Goal: Ask a question

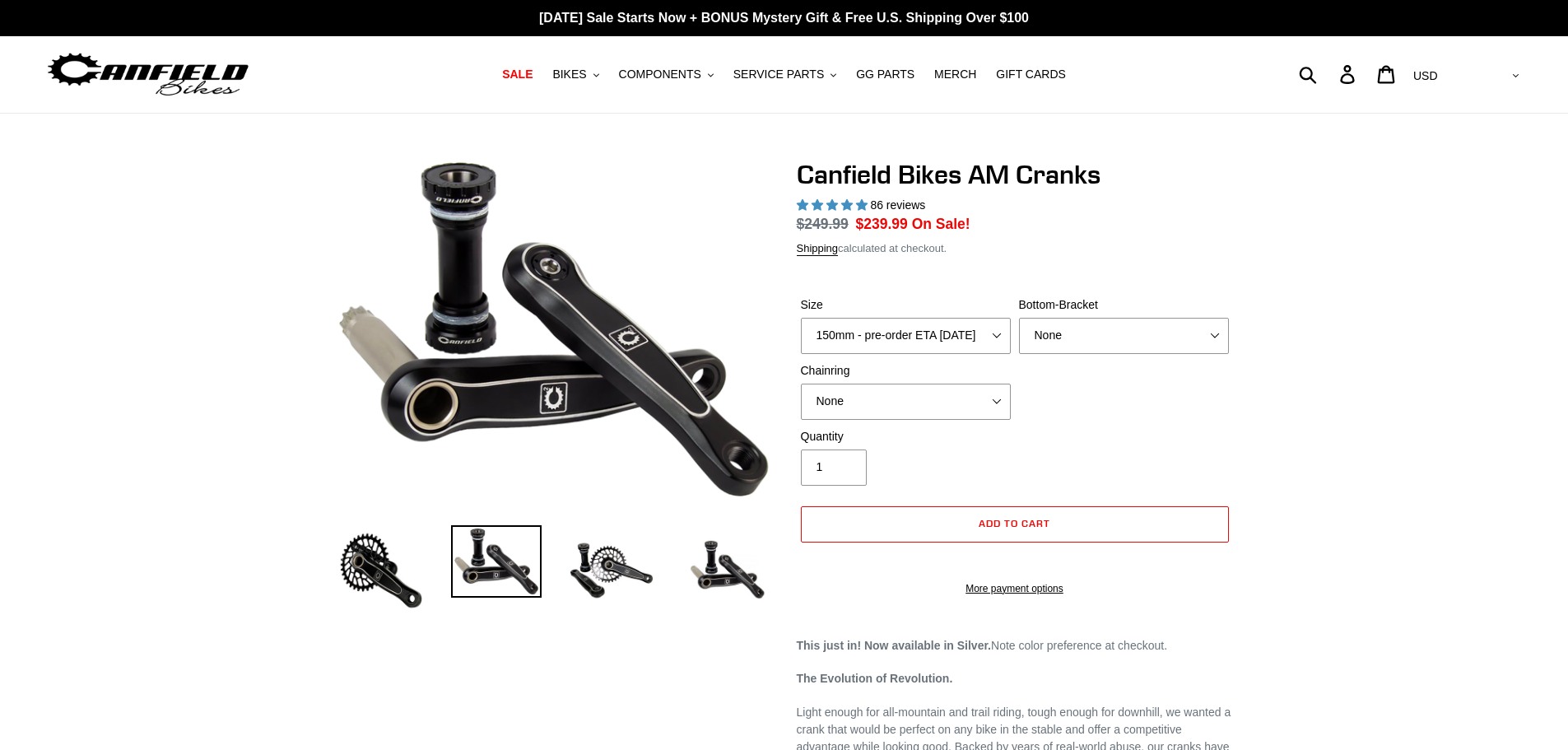
select select "highest-rating"
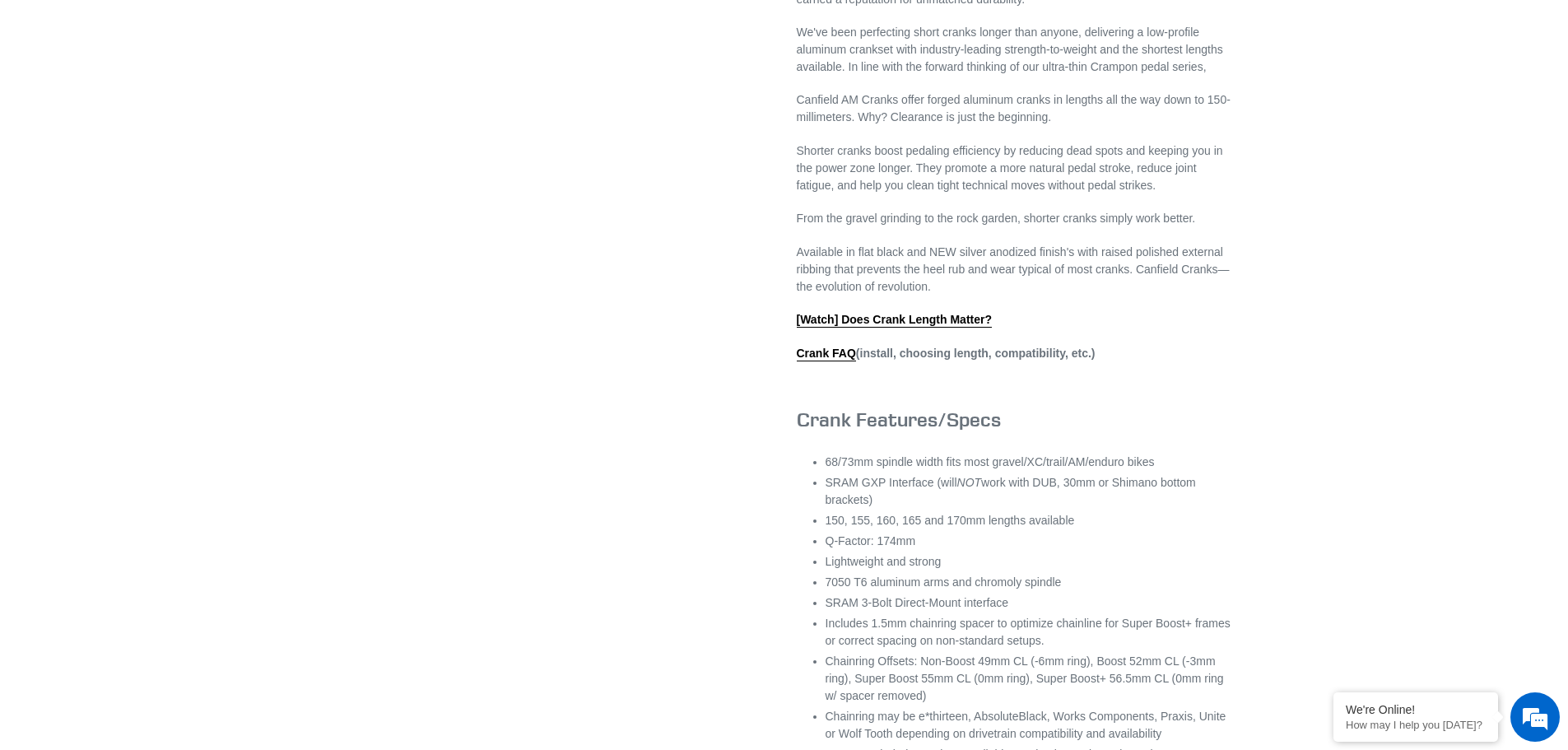
scroll to position [785, 0]
click at [824, 363] on link "Crank FAQ" at bounding box center [825, 355] width 59 height 15
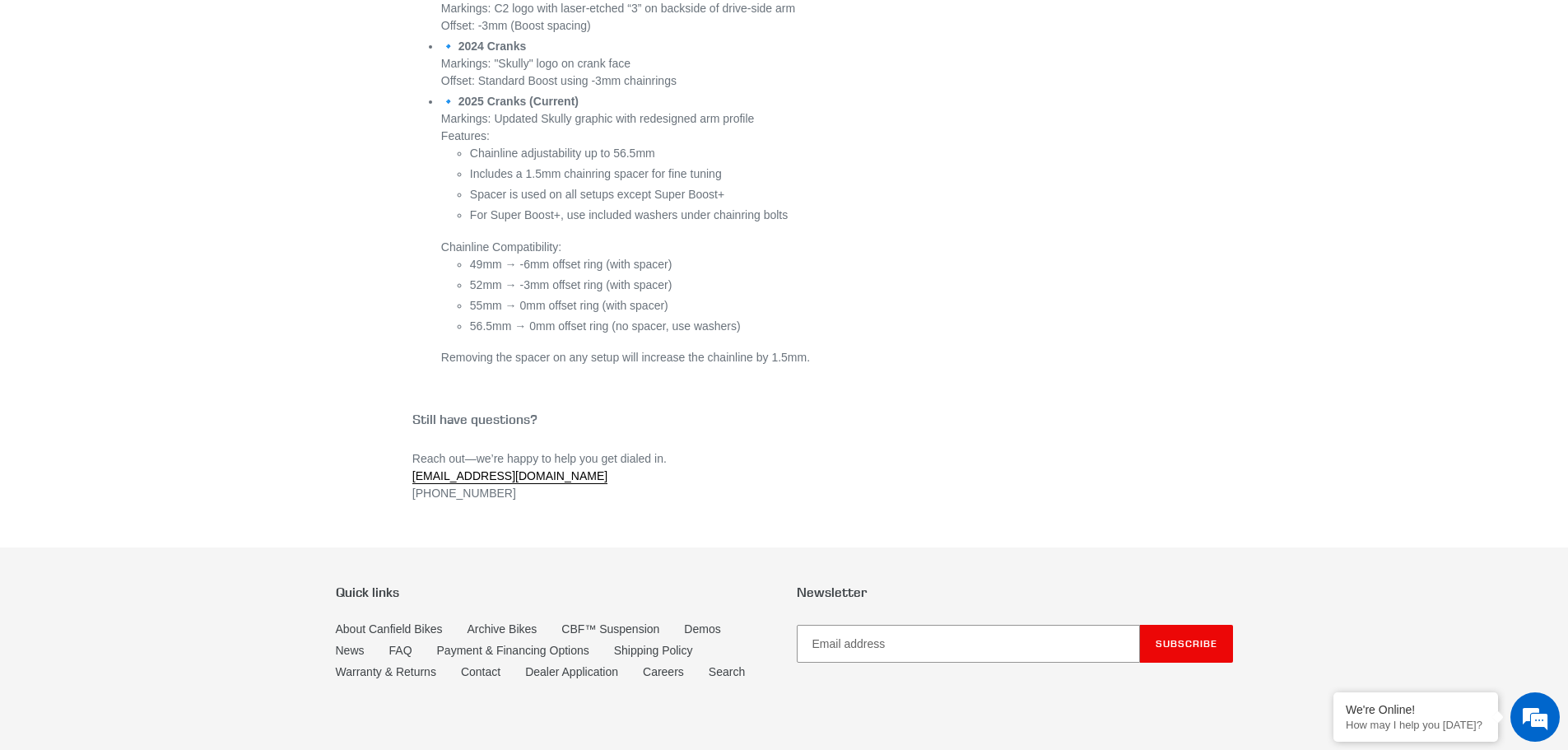
scroll to position [6535, 0]
click at [510, 479] on link "info@canfieldbikes.com" at bounding box center [510, 475] width 195 height 15
